Goal: Task Accomplishment & Management: Complete application form

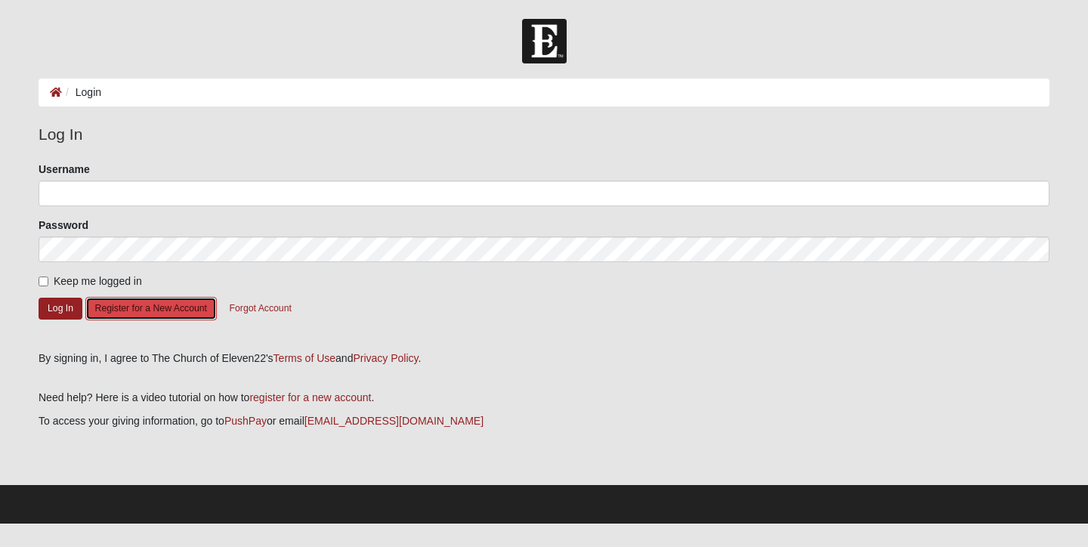
click at [181, 311] on button "Register for a New Account" at bounding box center [150, 308] width 131 height 23
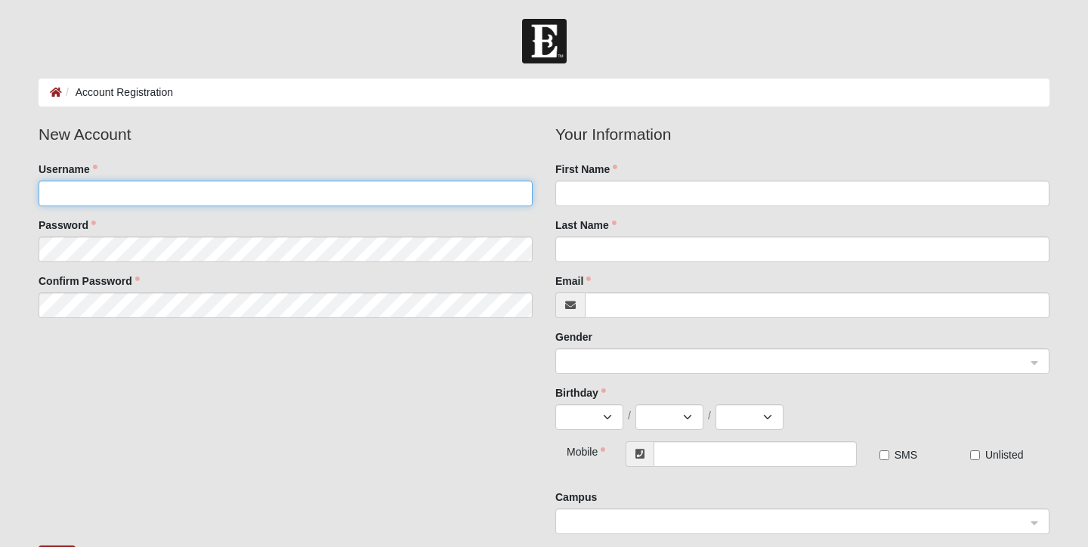
click at [144, 198] on input "Username" at bounding box center [286, 194] width 494 height 26
type input "srose3"
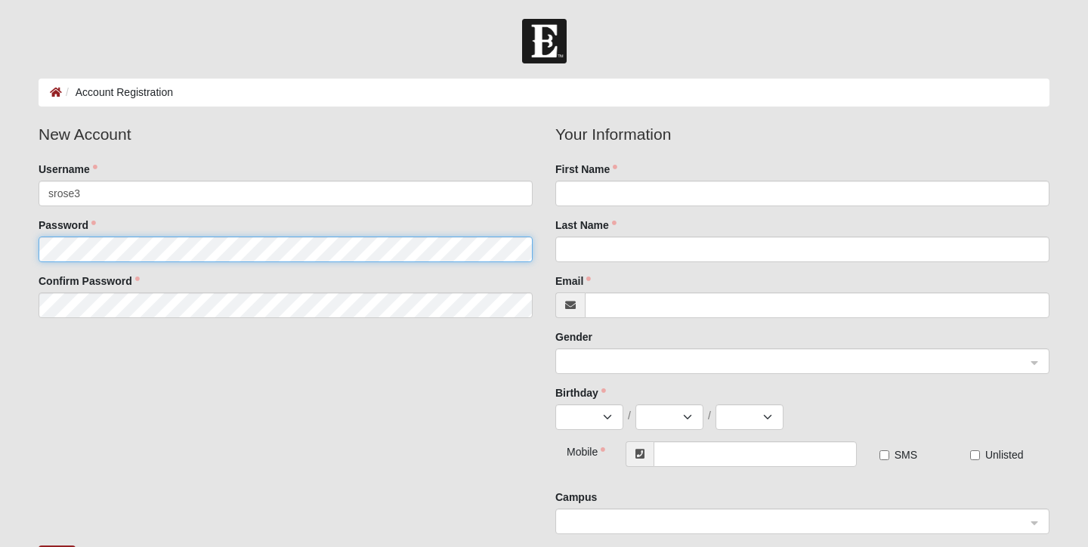
click at [119, 250] on fieldset "New Account Username srose3 Password Confirm Password" at bounding box center [285, 225] width 517 height 207
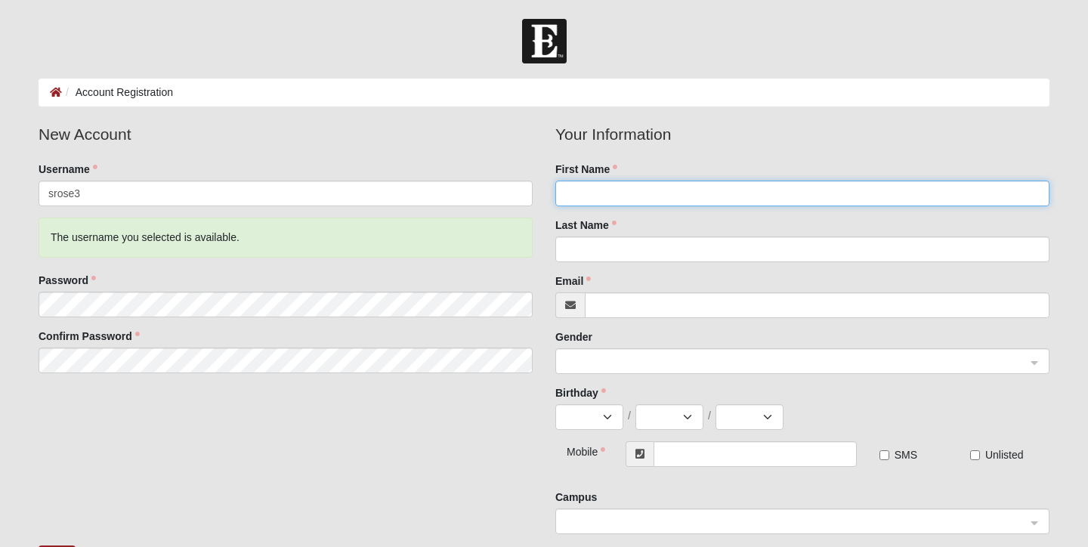
click at [572, 199] on input "First Name" at bounding box center [802, 194] width 494 height 26
type input "[PERSON_NAME]"
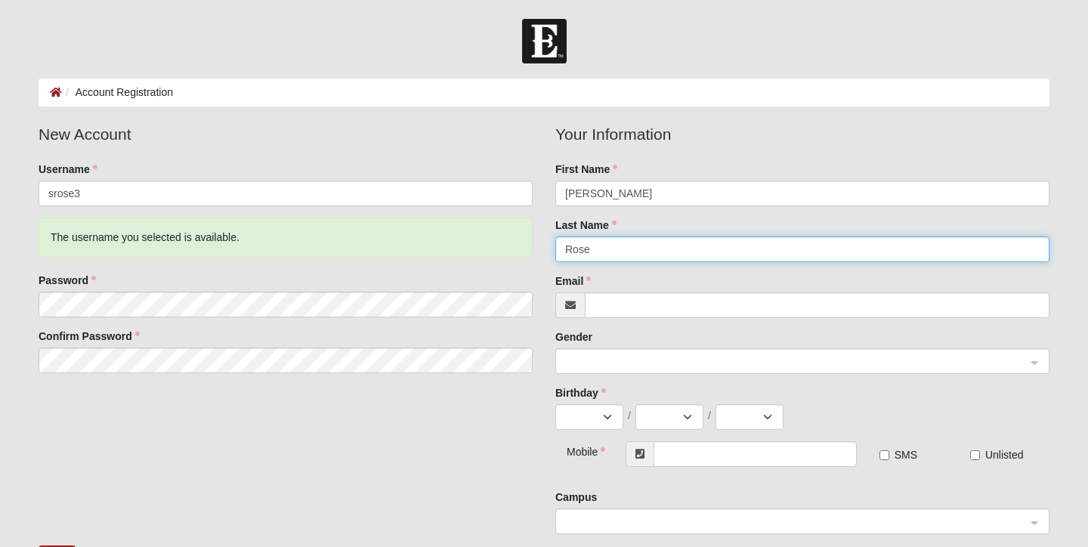
type input "Rose"
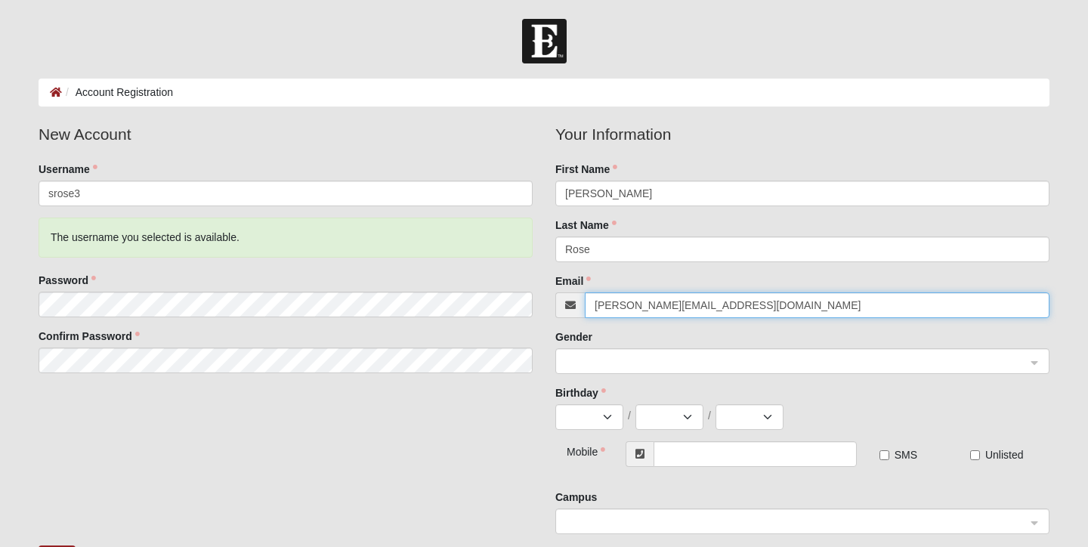
type input "[PERSON_NAME][EMAIL_ADDRESS][DOMAIN_NAME]"
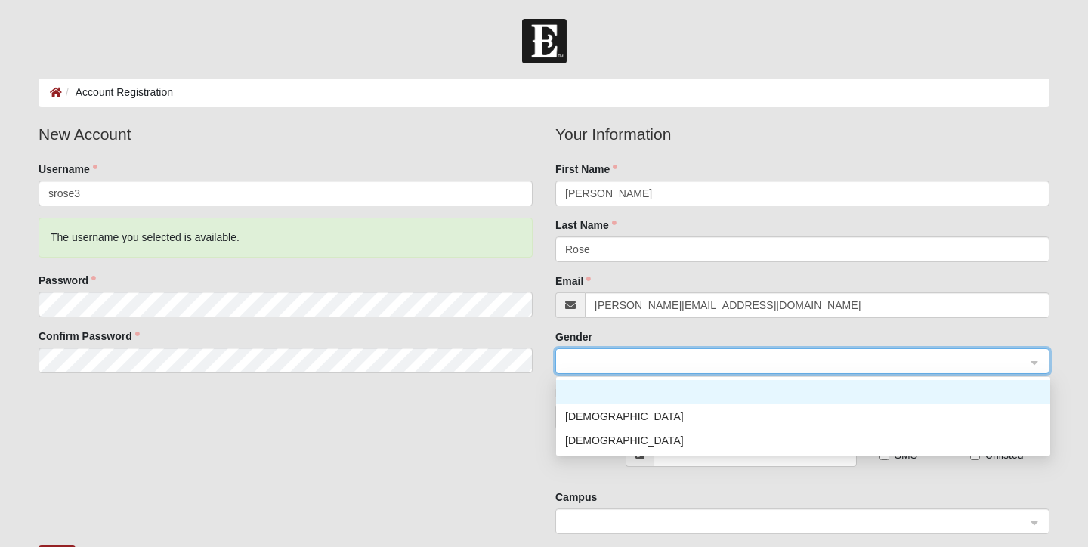
click at [602, 357] on span at bounding box center [795, 362] width 461 height 17
click at [586, 440] on div "[DEMOGRAPHIC_DATA]" at bounding box center [803, 440] width 476 height 17
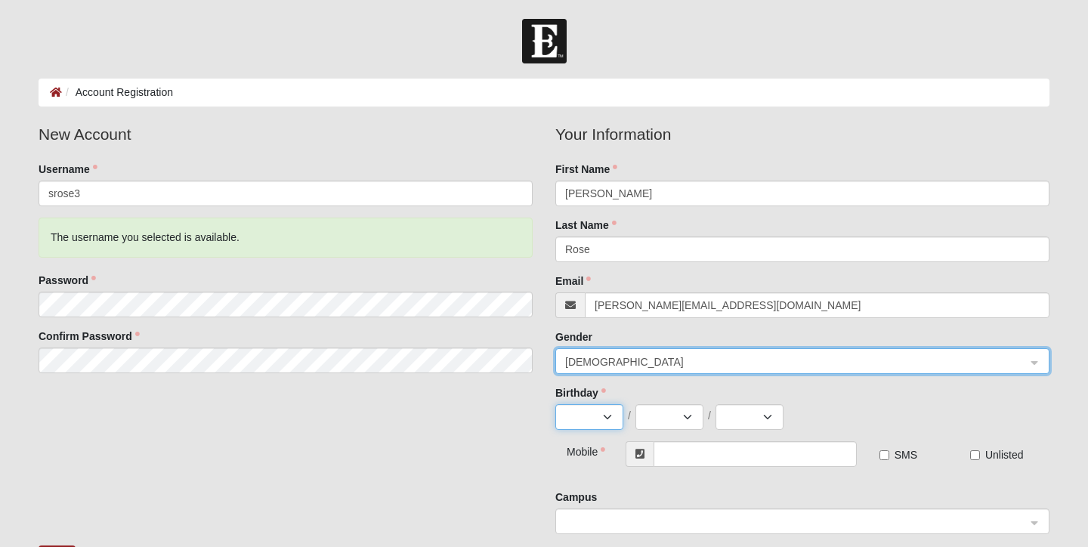
click at [587, 418] on select "Jan Feb Mar Apr May Jun [DATE] Aug Sep Oct Nov Dec" at bounding box center [589, 417] width 68 height 26
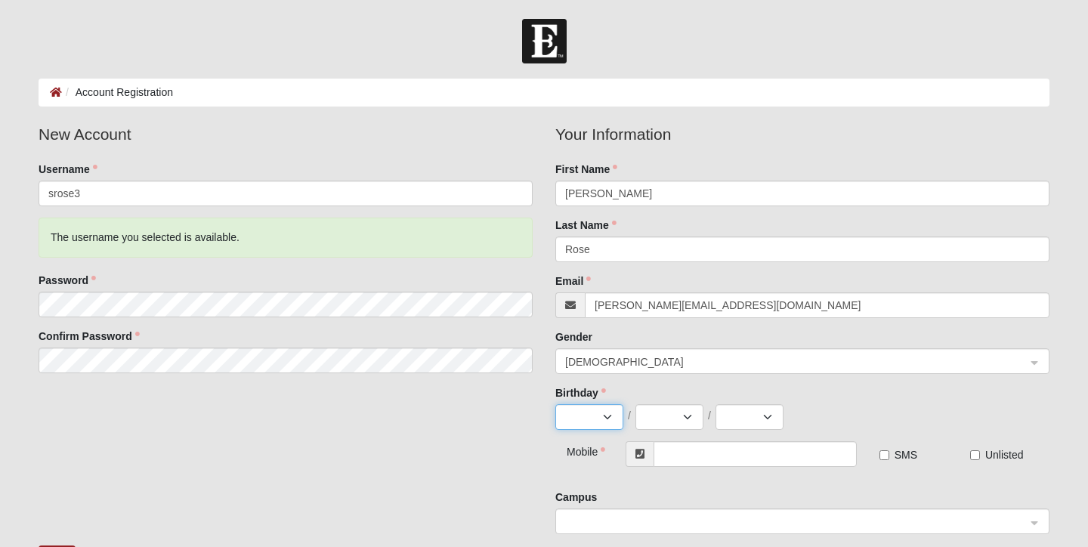
select select "2"
click at [555, 404] on select "Jan Feb Mar Apr May Jun [DATE] Aug Sep Oct Nov Dec" at bounding box center [589, 417] width 68 height 26
click at [678, 419] on select "1 2 3 4 5 6 7 8 9 10 11 12 13 14 15 16 17 18 19 20 21 22 23 24 25 26 27 28 29" at bounding box center [669, 417] width 68 height 26
select select "3"
click at [635, 404] on select "1 2 3 4 5 6 7 8 9 10 11 12 13 14 15 16 17 18 19 20 21 22 23 24 25 26 27 28 29" at bounding box center [669, 417] width 68 height 26
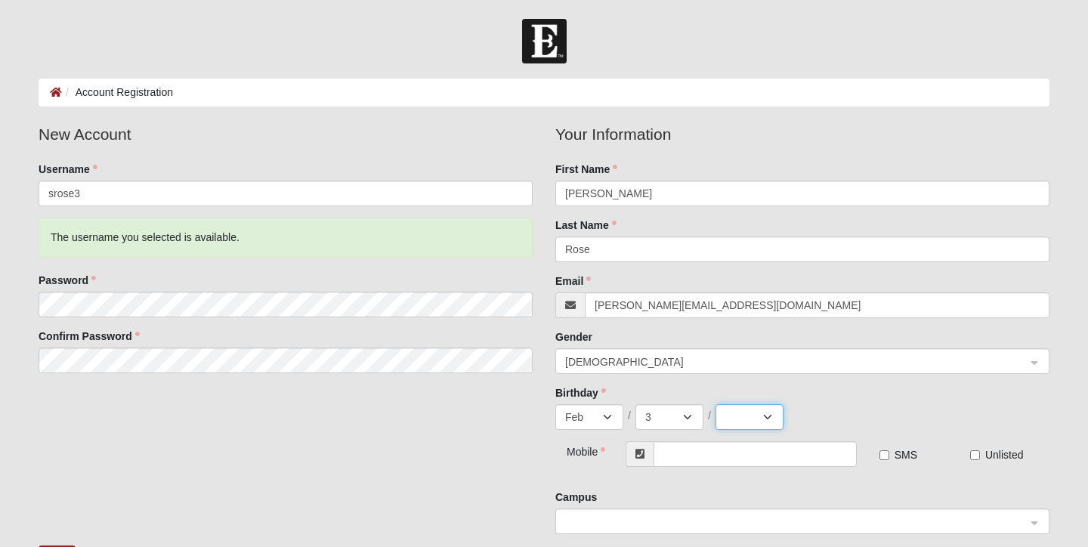
click at [746, 419] on select "2025 2024 2023 2022 2021 2020 2019 2018 2017 2016 2015 2014 2013 2012 2011 2010…" at bounding box center [749, 417] width 68 height 26
select select "2001"
click at [715, 404] on select "2025 2024 2023 2022 2021 2020 2019 2018 2017 2016 2015 2014 2013 2012 2011 2010…" at bounding box center [749, 417] width 68 height 26
click at [734, 453] on input "text" at bounding box center [755, 454] width 203 height 26
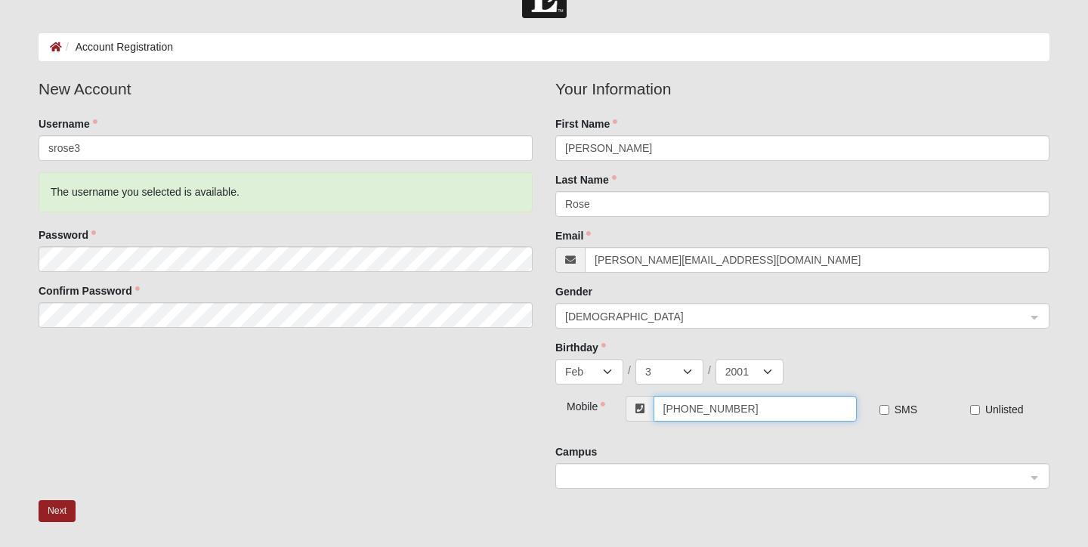
scroll to position [47, 0]
type input "[PHONE_NUMBER]"
click at [887, 410] on input "SMS" at bounding box center [884, 408] width 10 height 10
checkbox input "true"
click at [850, 481] on span at bounding box center [795, 475] width 461 height 17
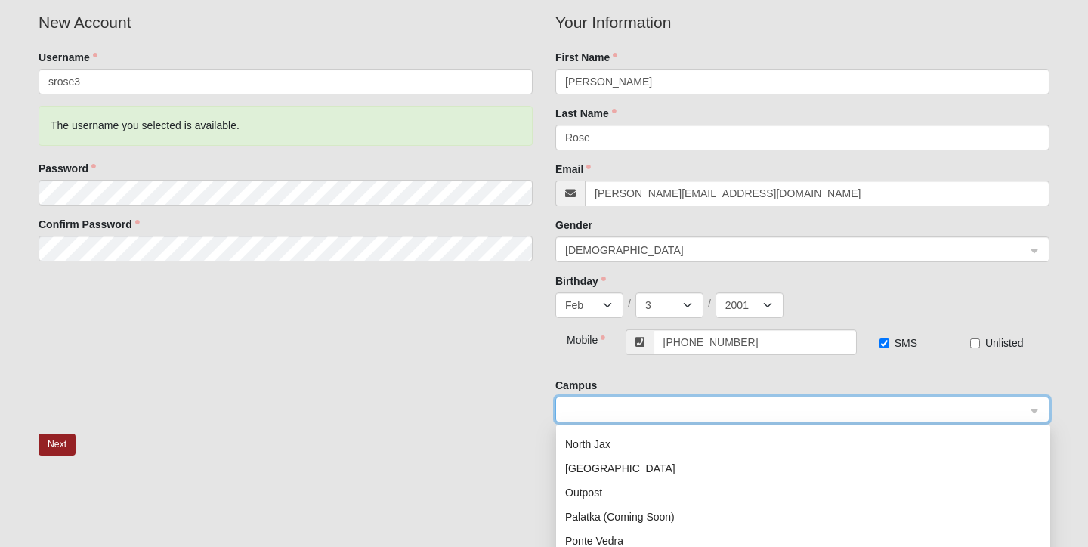
scroll to position [218, 0]
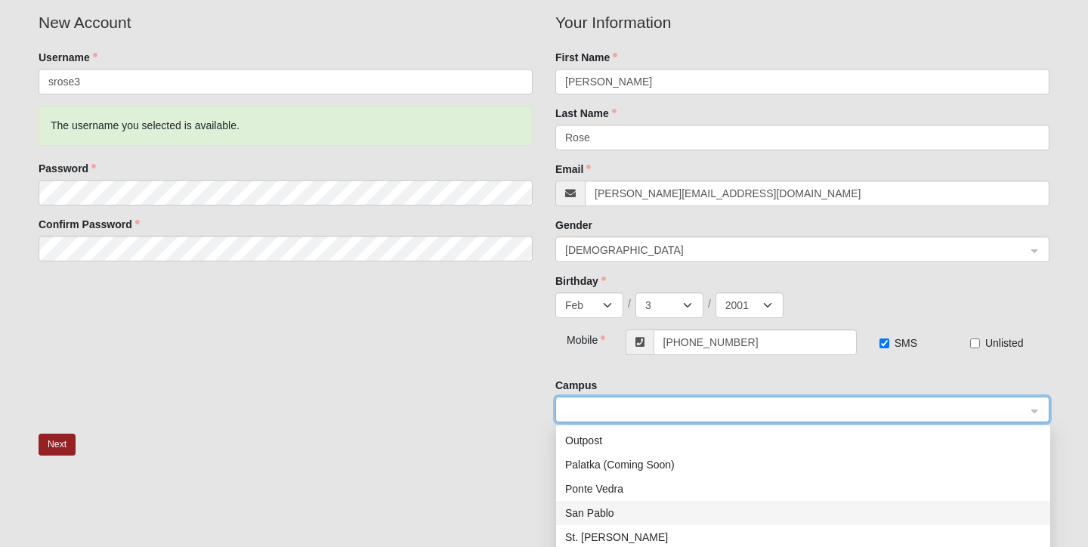
click at [654, 514] on div "San Pablo" at bounding box center [803, 513] width 476 height 17
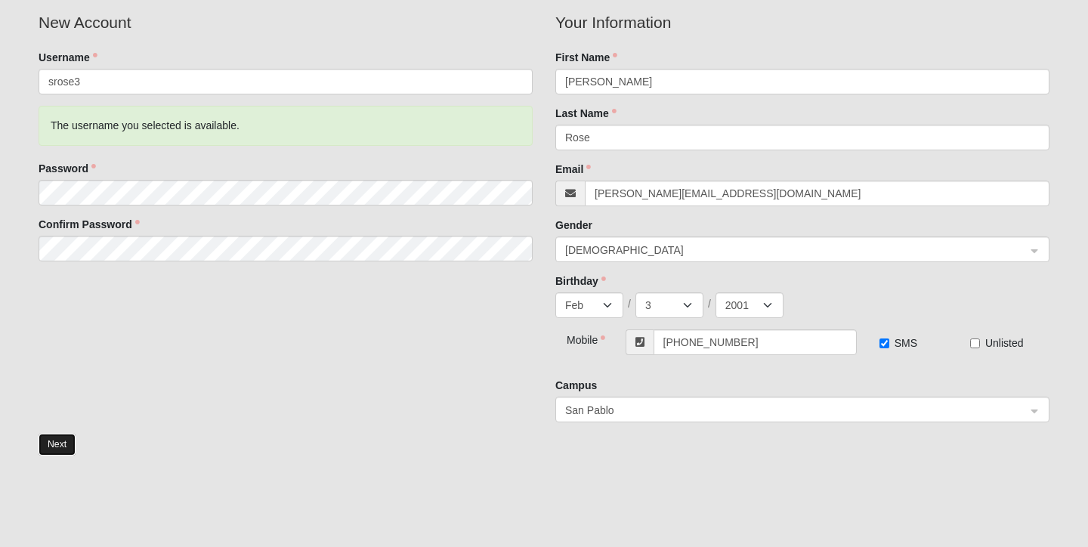
click at [65, 445] on button "Next" at bounding box center [57, 445] width 37 height 22
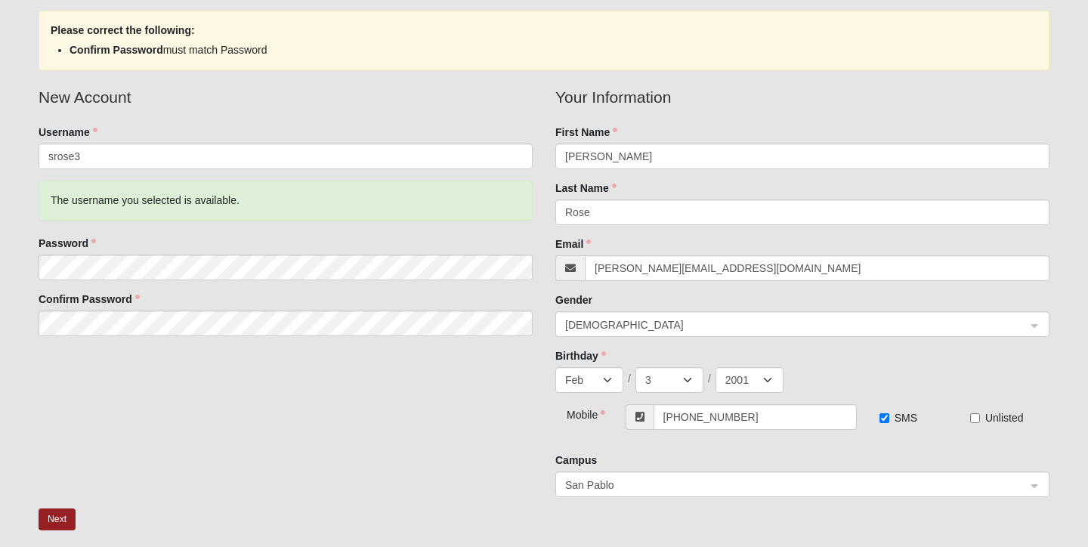
click at [60, 419] on div "New Account Username srose3 The username you selected is available. Password Co…" at bounding box center [544, 296] width 1034 height 423
click at [57, 511] on button "Next" at bounding box center [57, 519] width 37 height 22
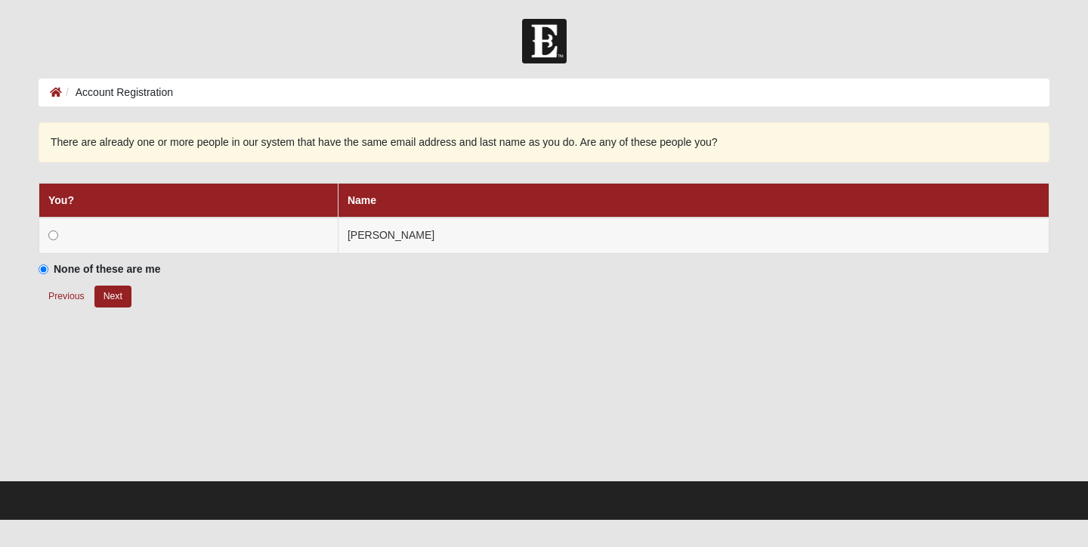
scroll to position [0, 0]
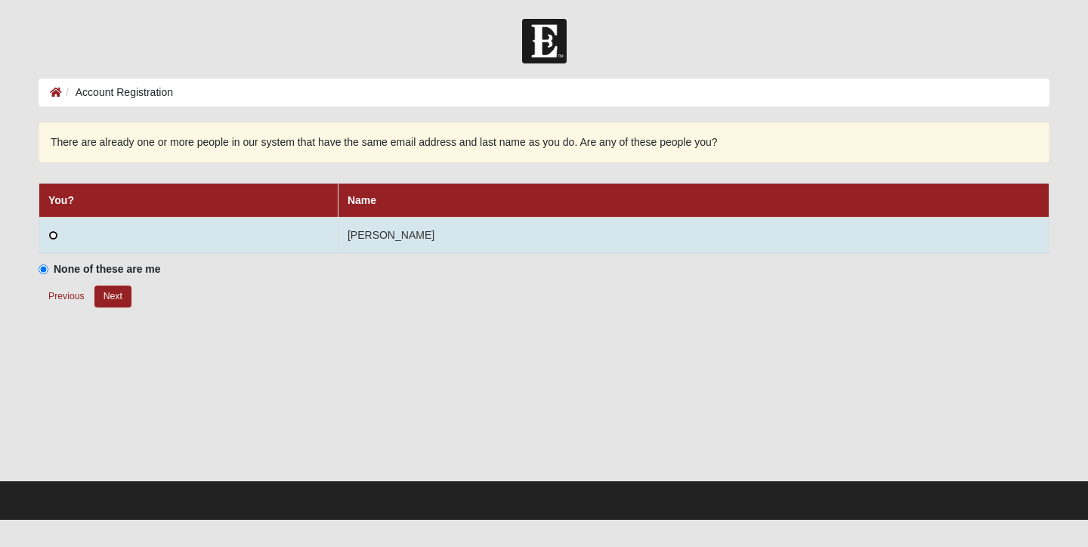
click at [48, 234] on input "radio" at bounding box center [53, 235] width 10 height 10
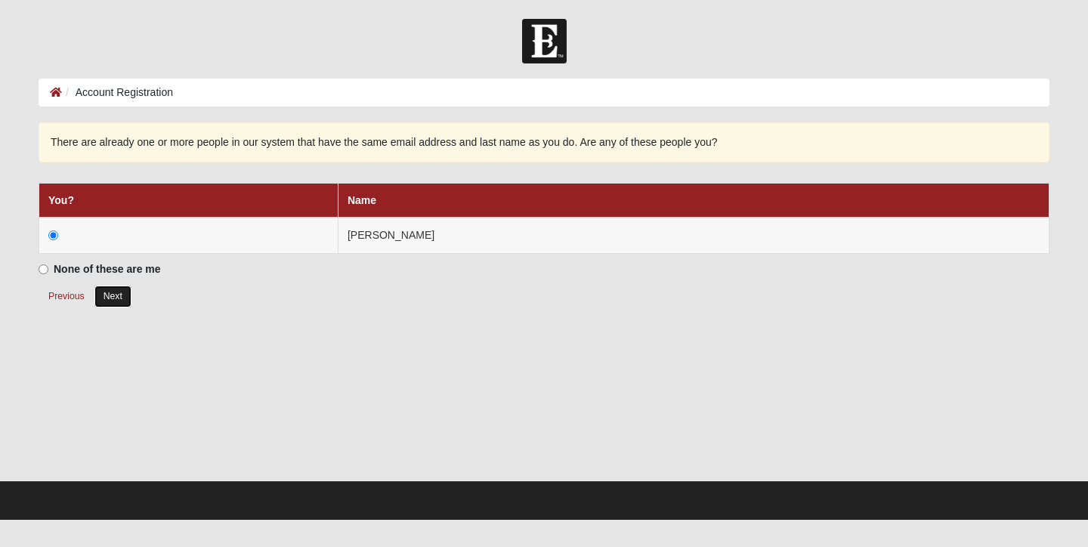
click at [107, 297] on button "Next" at bounding box center [112, 297] width 37 height 22
radio input "true"
